Goal: Information Seeking & Learning: Understand process/instructions

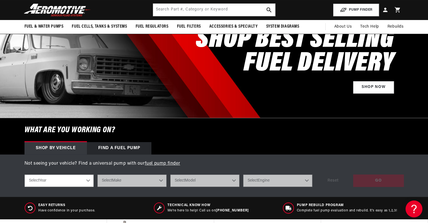
scroll to position [56, 0]
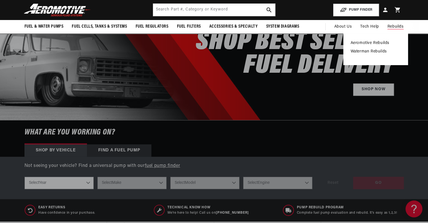
click at [395, 27] on span "Rebuilds" at bounding box center [396, 27] width 16 height 6
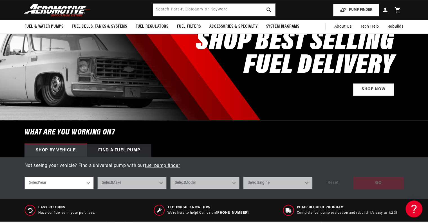
click at [393, 26] on span "Rebuilds" at bounding box center [396, 27] width 16 height 6
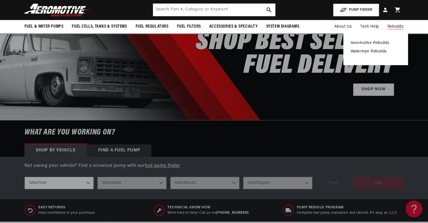
click at [380, 49] on link "Waterman Rebuilds" at bounding box center [376, 51] width 50 height 5
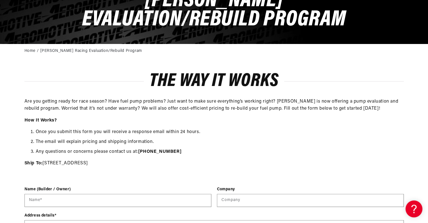
scroll to position [84, 0]
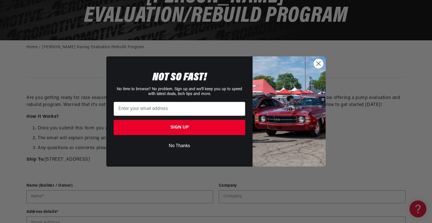
click at [319, 61] on circle "Close dialog" at bounding box center [318, 63] width 9 height 9
